Goal: Navigation & Orientation: Find specific page/section

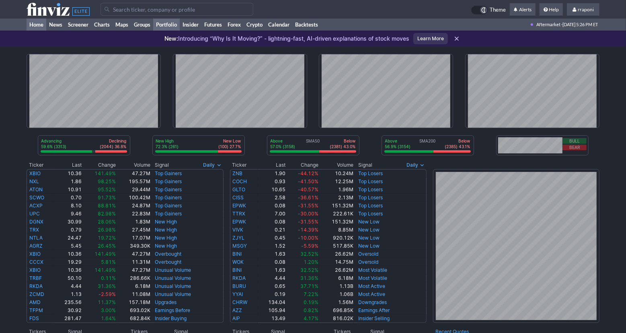
click at [173, 23] on link "Portfolio" at bounding box center [166, 25] width 27 height 12
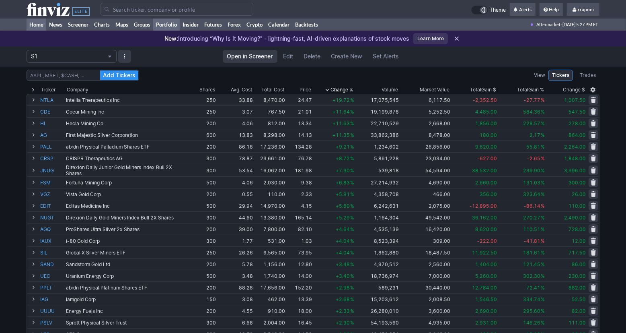
click at [40, 25] on link "Home" at bounding box center [37, 25] width 20 height 12
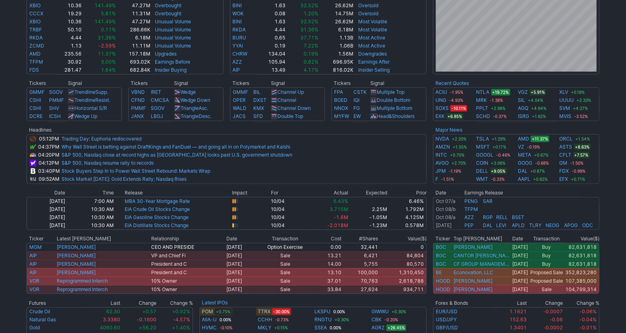
scroll to position [338, 0]
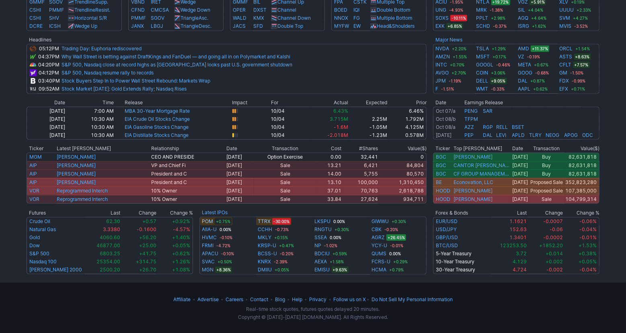
click at [529, 303] on div "Affiliate • Advertise • Careers • Contact • Blog • Help • Privacy • Follow us o…" at bounding box center [313, 307] width 626 height 51
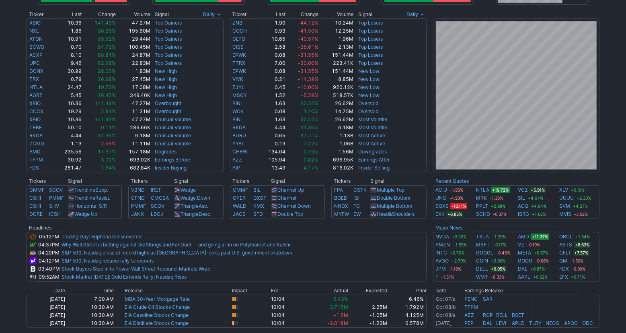
scroll to position [0, 0]
